Goal: Navigation & Orientation: Find specific page/section

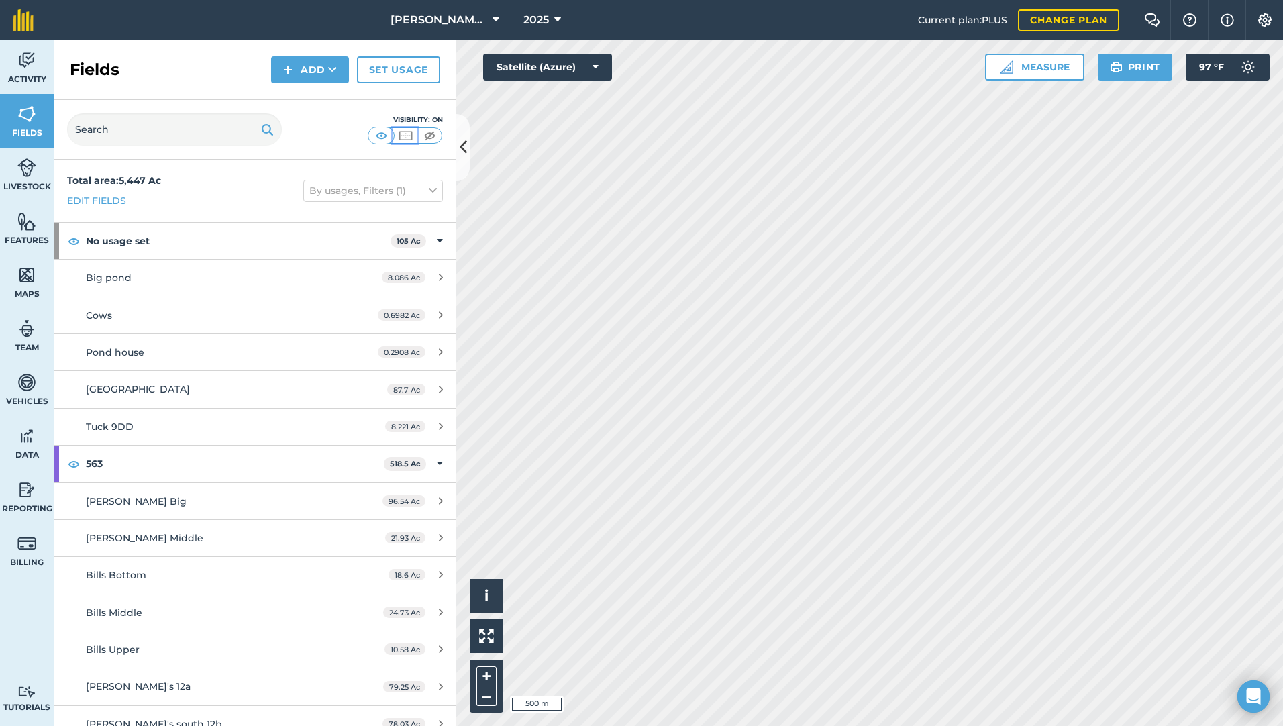
click at [405, 135] on img at bounding box center [405, 135] width 17 height 13
click at [430, 134] on img at bounding box center [429, 135] width 17 height 13
click at [412, 135] on img at bounding box center [405, 135] width 17 height 13
click at [860, 0] on html "[PERSON_NAME] Farms 2025 Current plan : PLUS Change plan Farm Chat Help Info Se…" at bounding box center [641, 363] width 1283 height 726
click at [1132, 70] on button "Print" at bounding box center [1135, 67] width 75 height 27
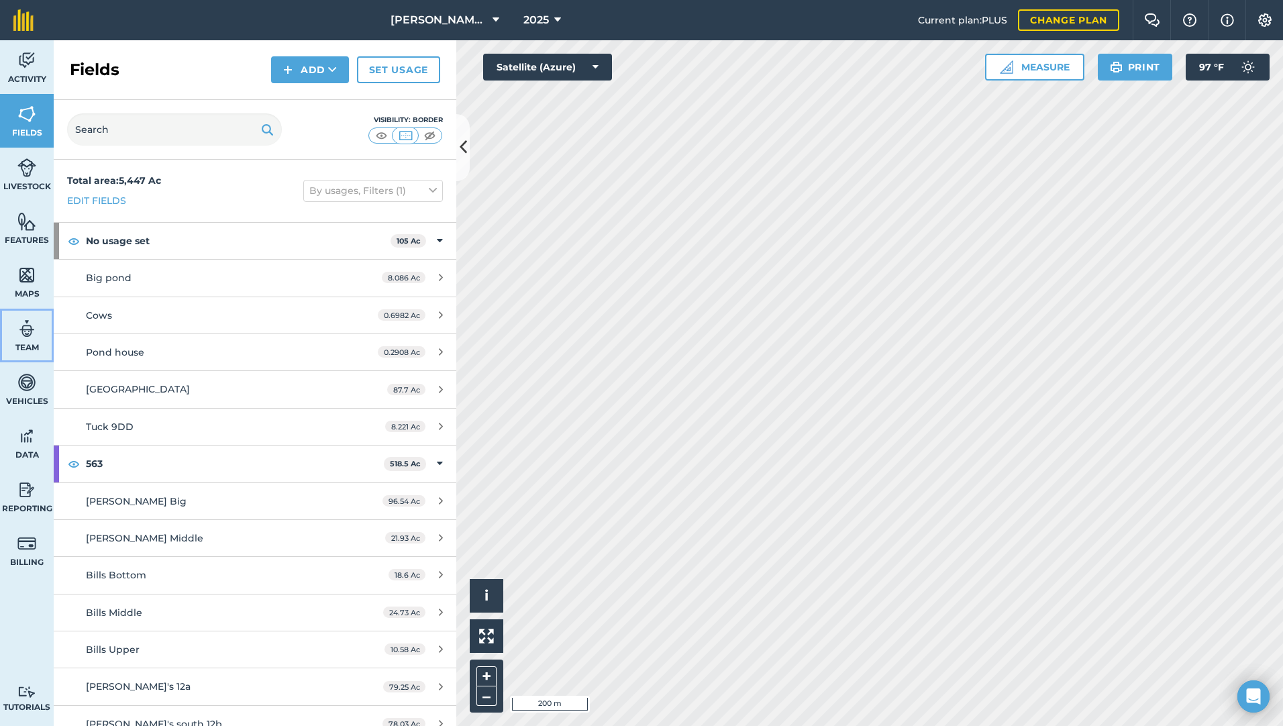
click at [20, 334] on img at bounding box center [26, 329] width 19 height 20
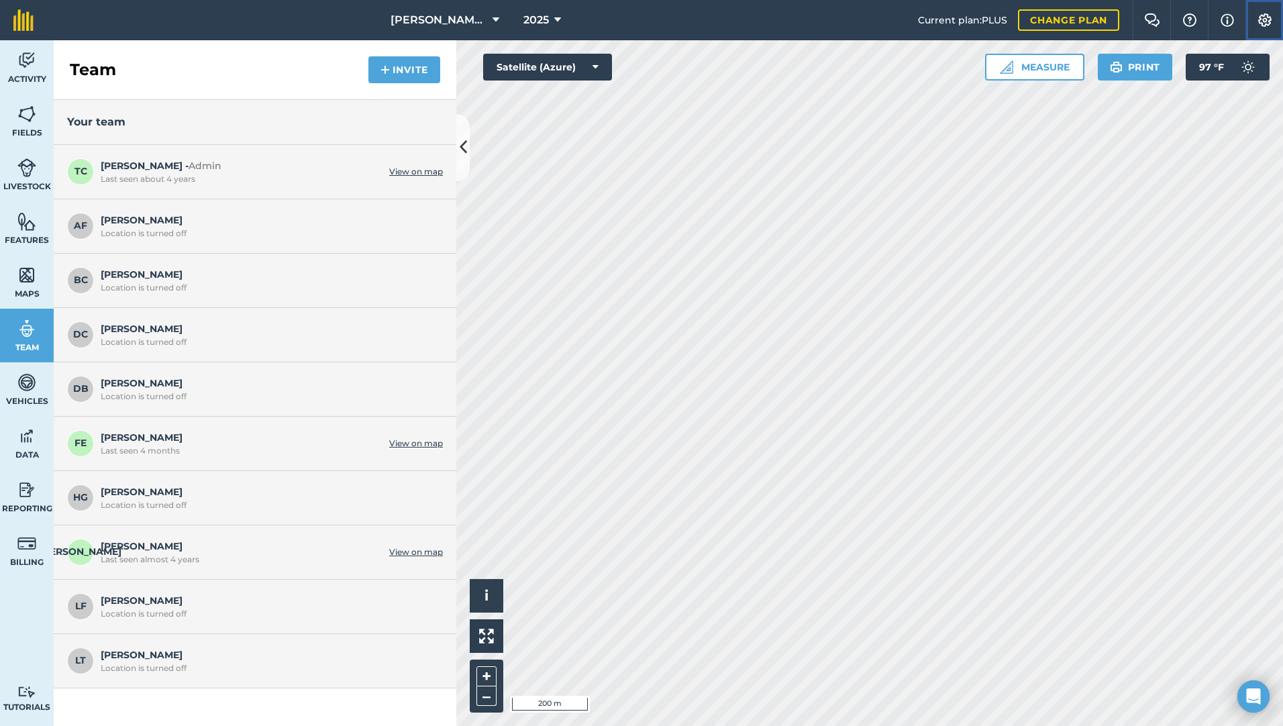
click at [1263, 19] on img at bounding box center [1265, 19] width 16 height 13
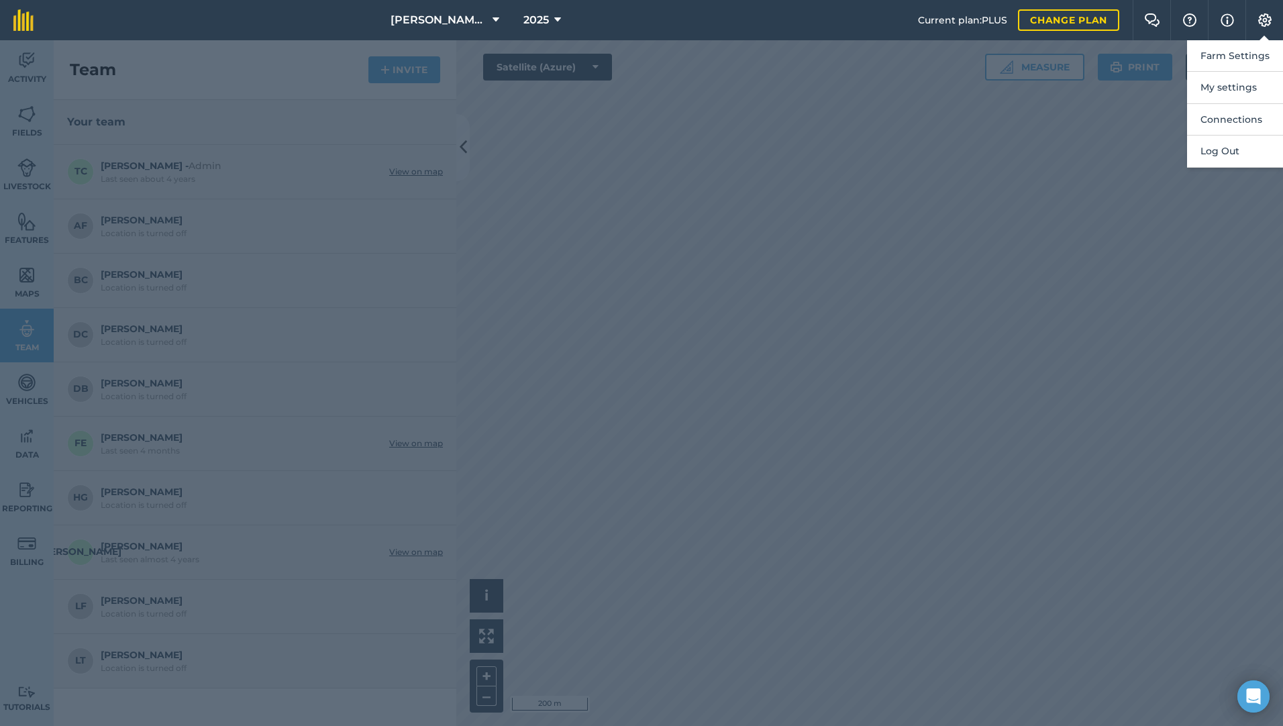
click at [1148, 94] on div at bounding box center [641, 383] width 1283 height 686
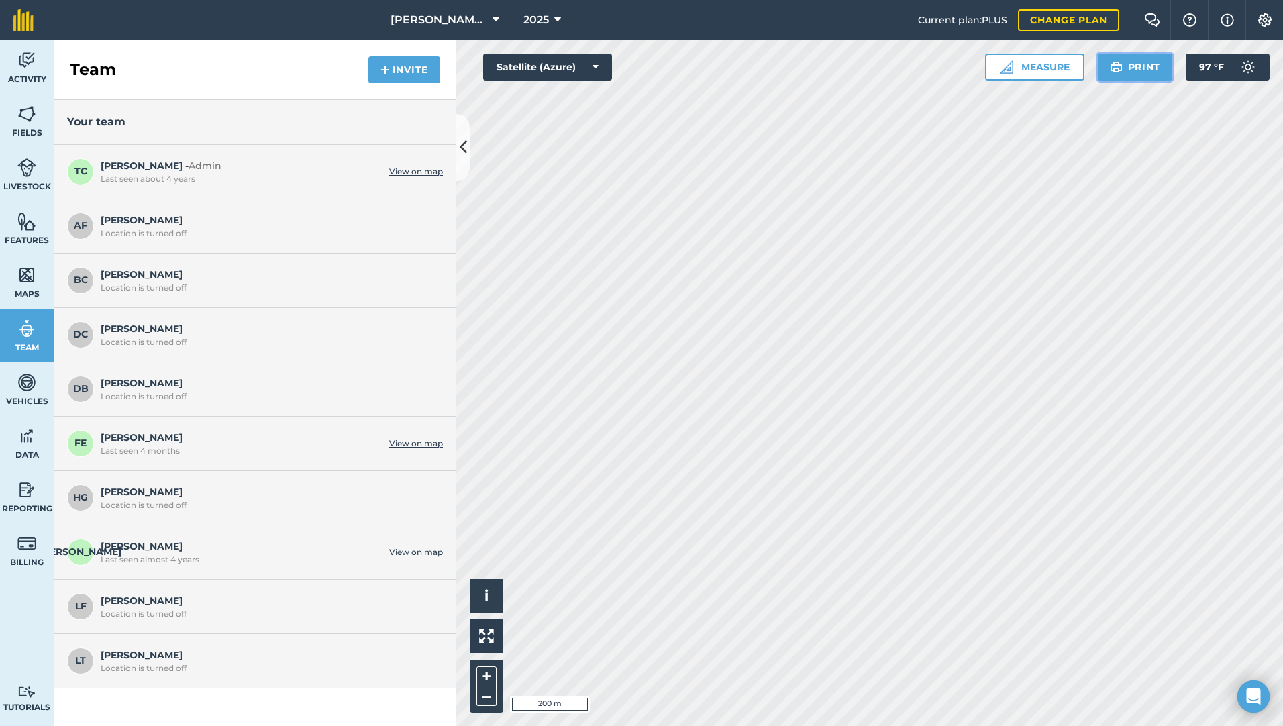
click at [1135, 69] on button "Print" at bounding box center [1135, 67] width 75 height 27
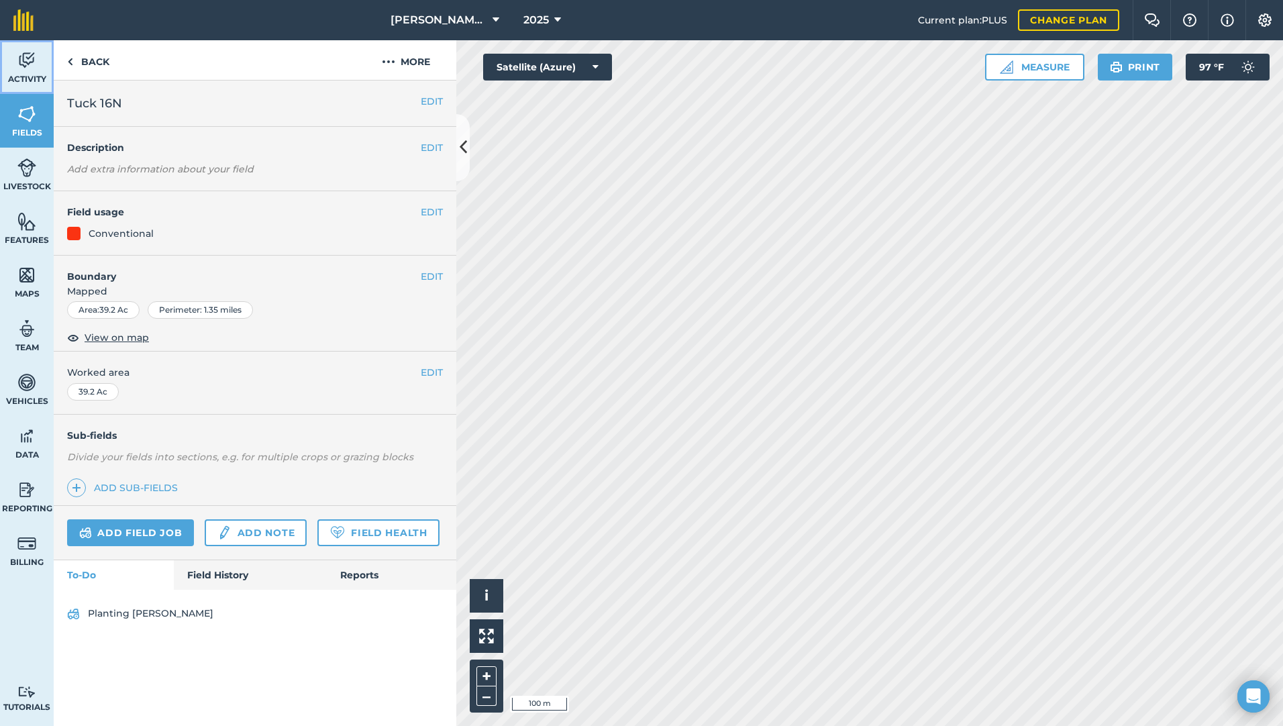
click at [25, 72] on link "Activity" at bounding box center [27, 67] width 54 height 54
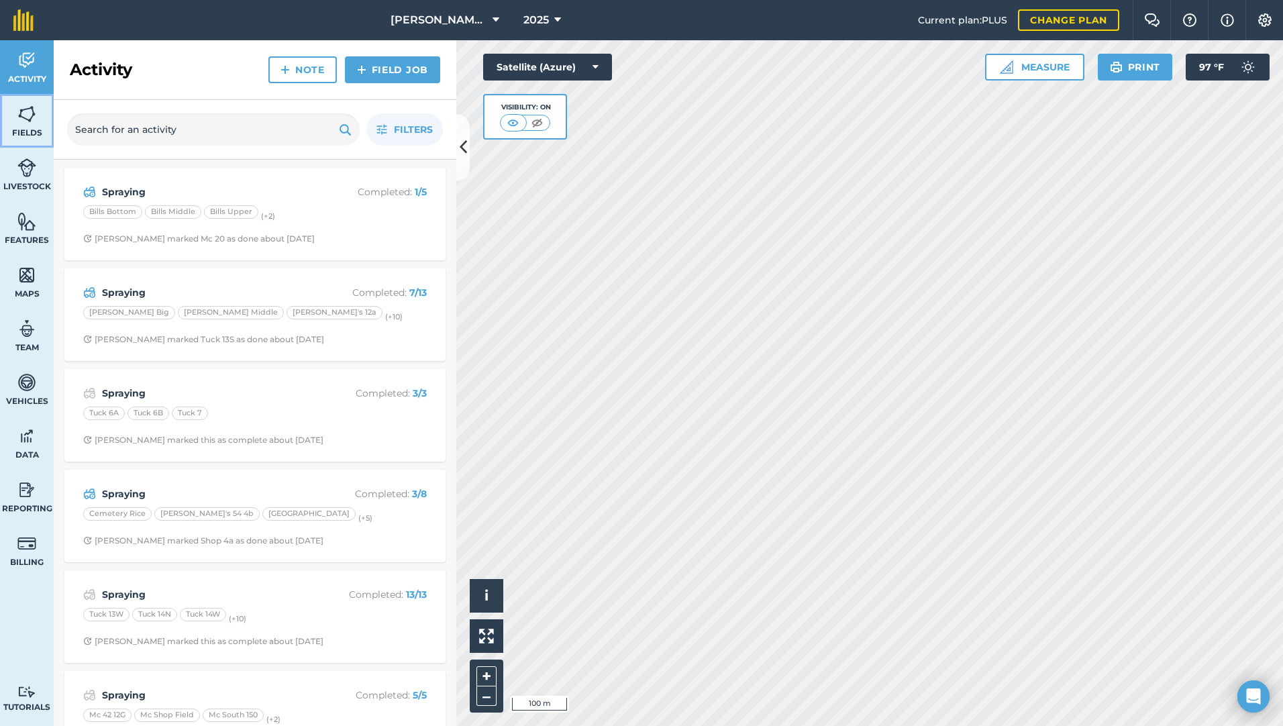
click at [34, 124] on link "Fields" at bounding box center [27, 121] width 54 height 54
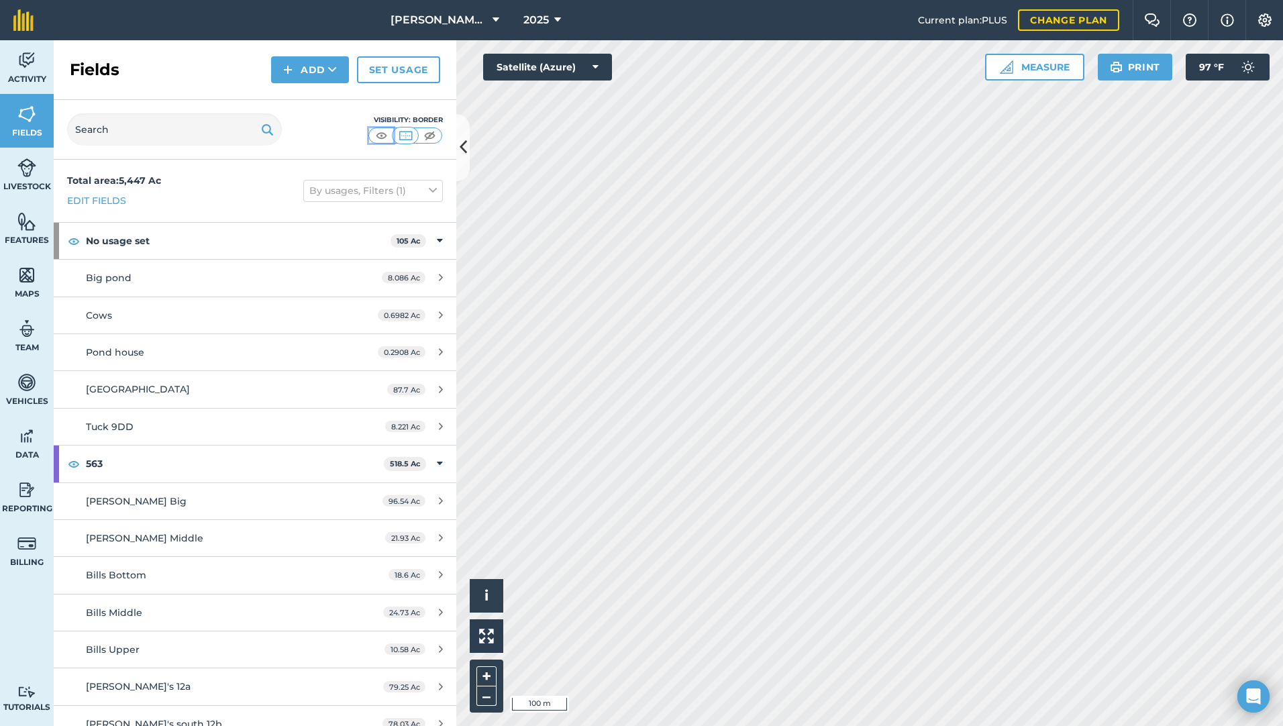
click at [379, 134] on img at bounding box center [381, 135] width 17 height 13
click at [760, 726] on html "[PERSON_NAME] Farms 2025 Current plan : PLUS Change plan Farm Chat Help Info Se…" at bounding box center [641, 363] width 1283 height 726
click at [434, 417] on div "Activity Fields Livestock Features Maps Team Vehicles Data Reporting Billing Tu…" at bounding box center [641, 383] width 1283 height 686
